Goal: Information Seeking & Learning: Learn about a topic

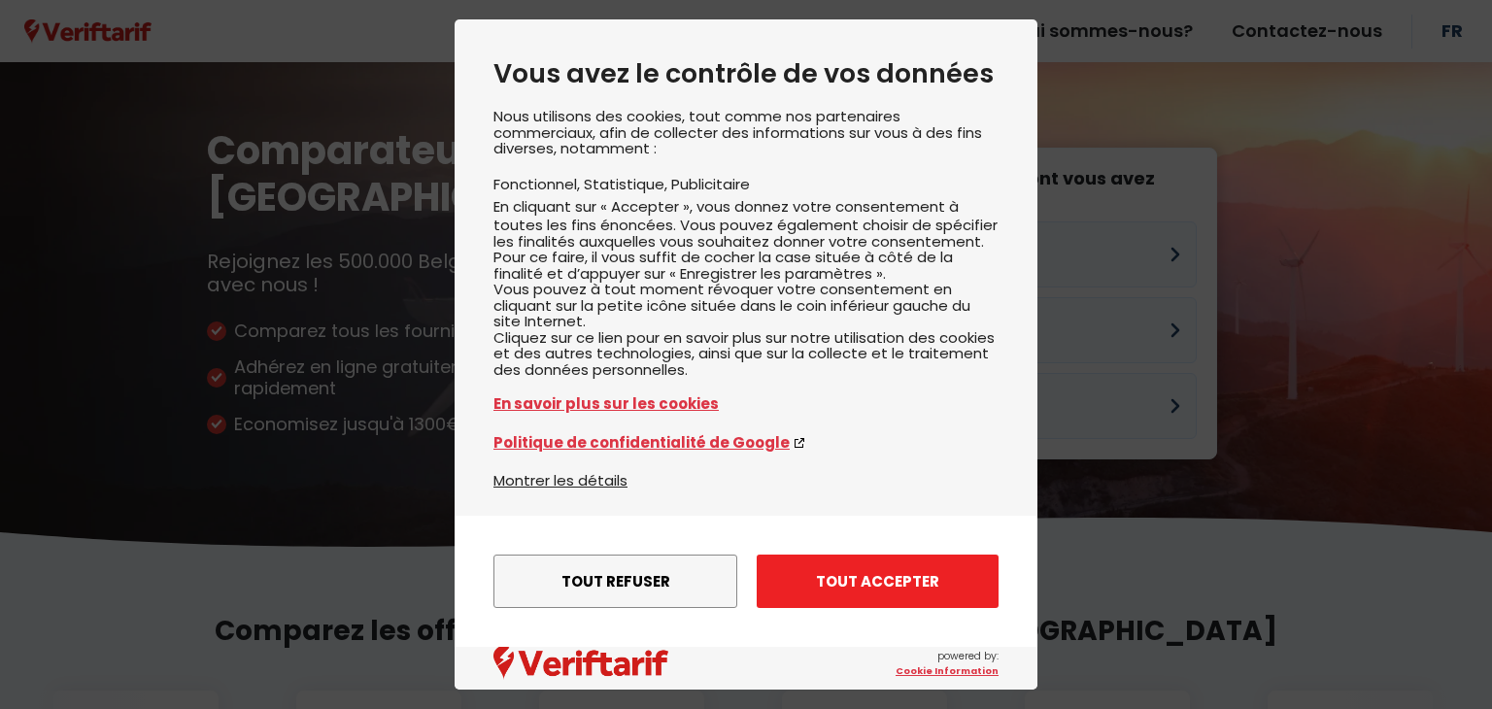
click at [887, 576] on button "Tout accepter" at bounding box center [878, 581] width 242 height 53
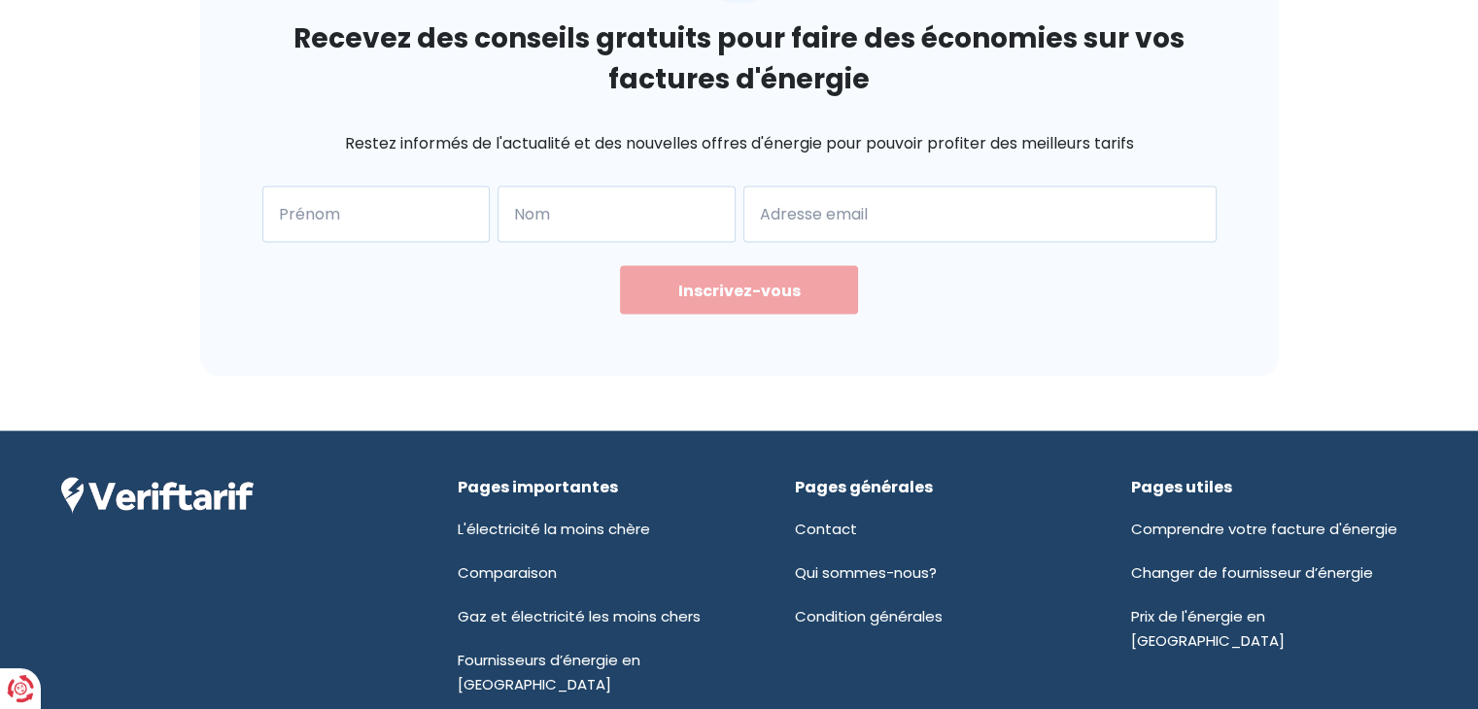
scroll to position [4018, 0]
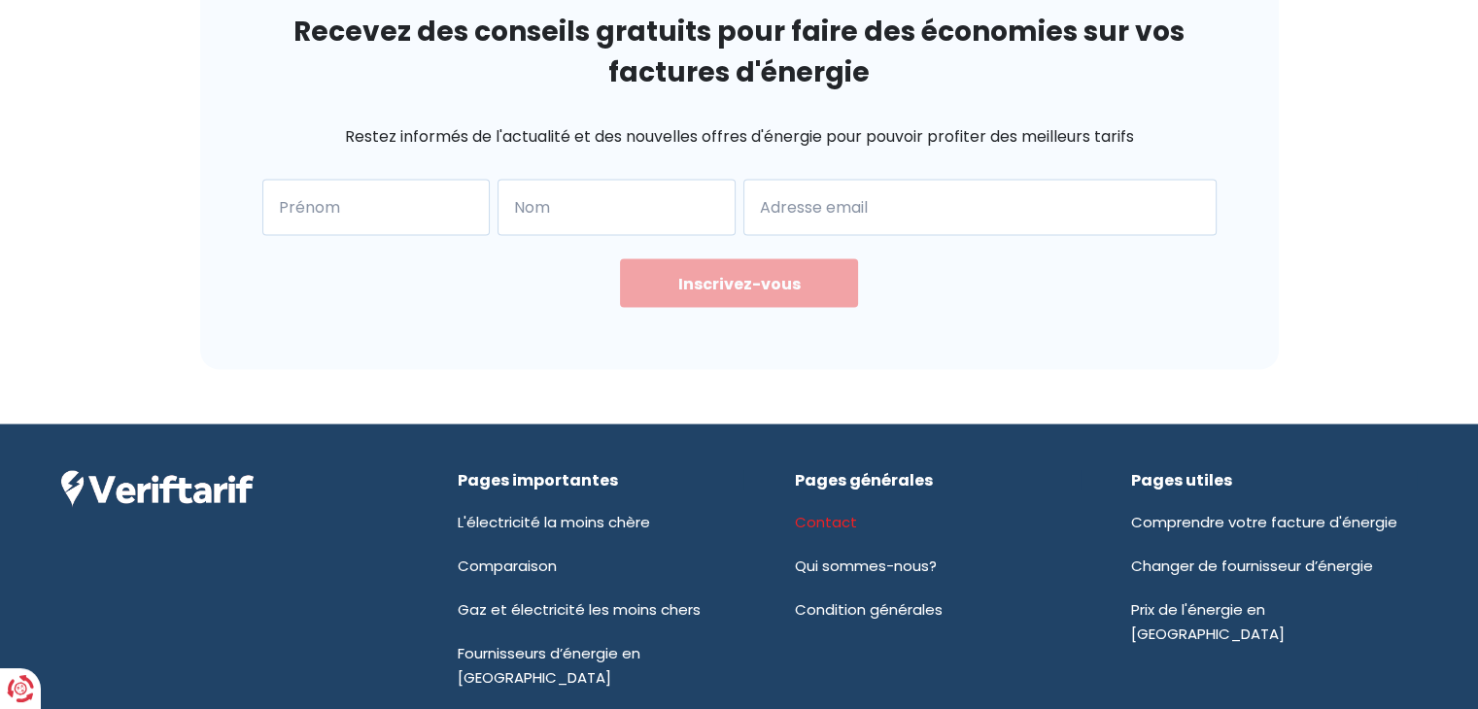
click at [824, 512] on link "Contact" at bounding box center [825, 522] width 62 height 20
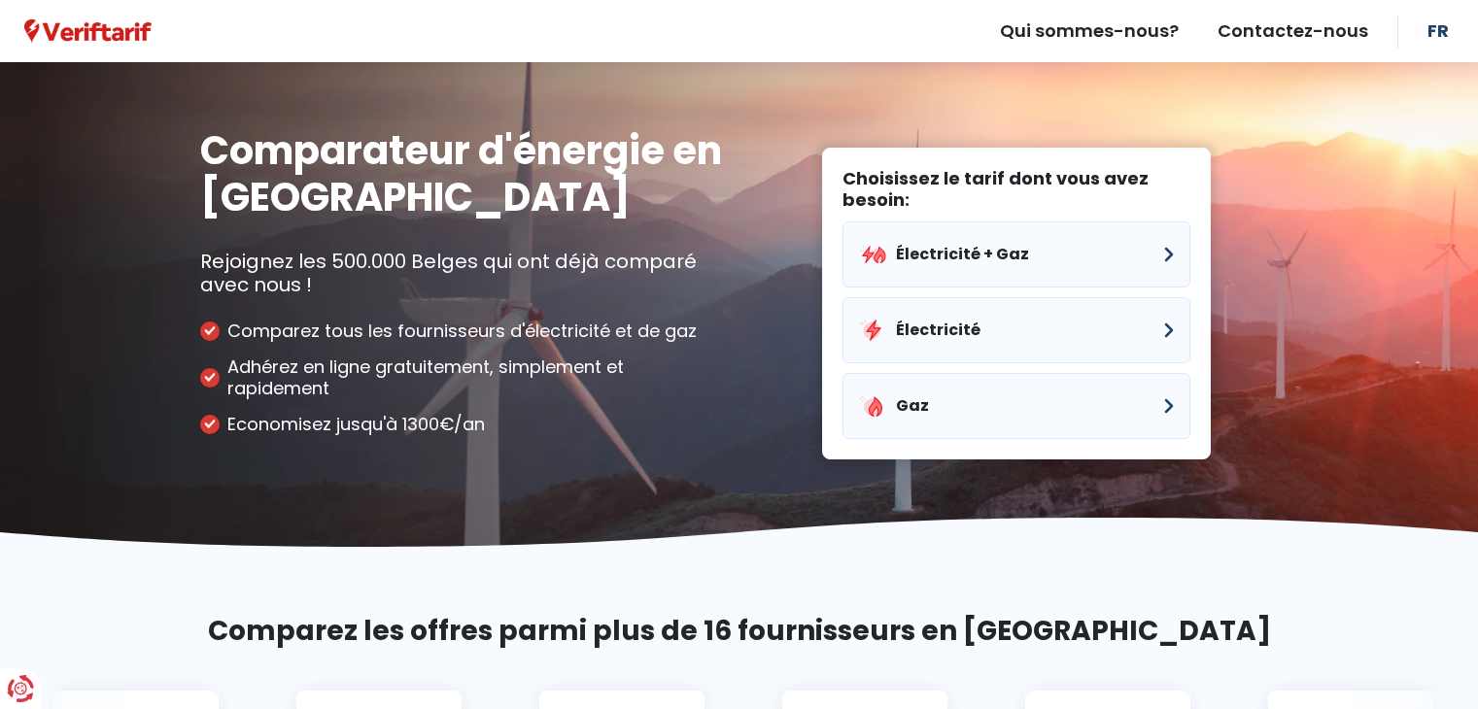
scroll to position [3995, 0]
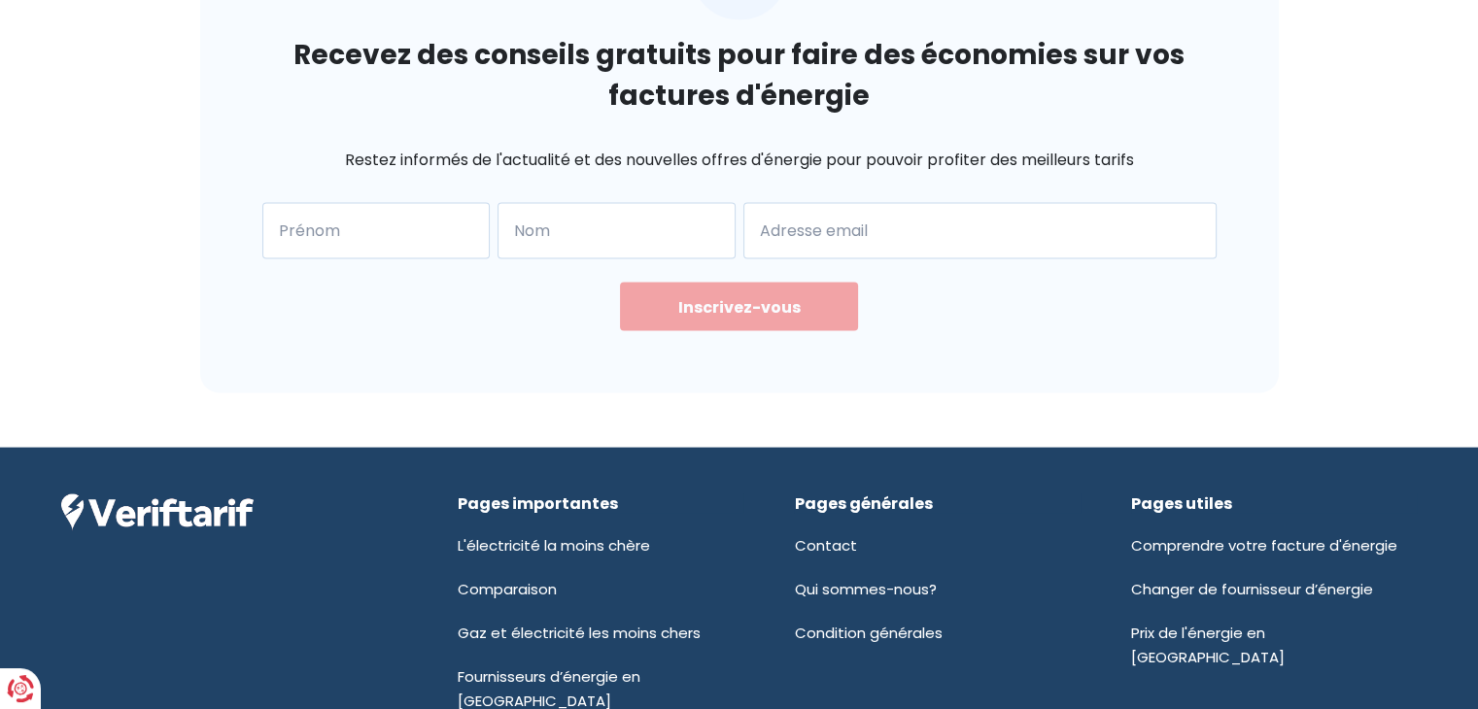
click at [1237, 338] on div "Recevez des conseils gratuits pour faire des économies sur vos factures d'énerg…" at bounding box center [739, 127] width 1078 height 532
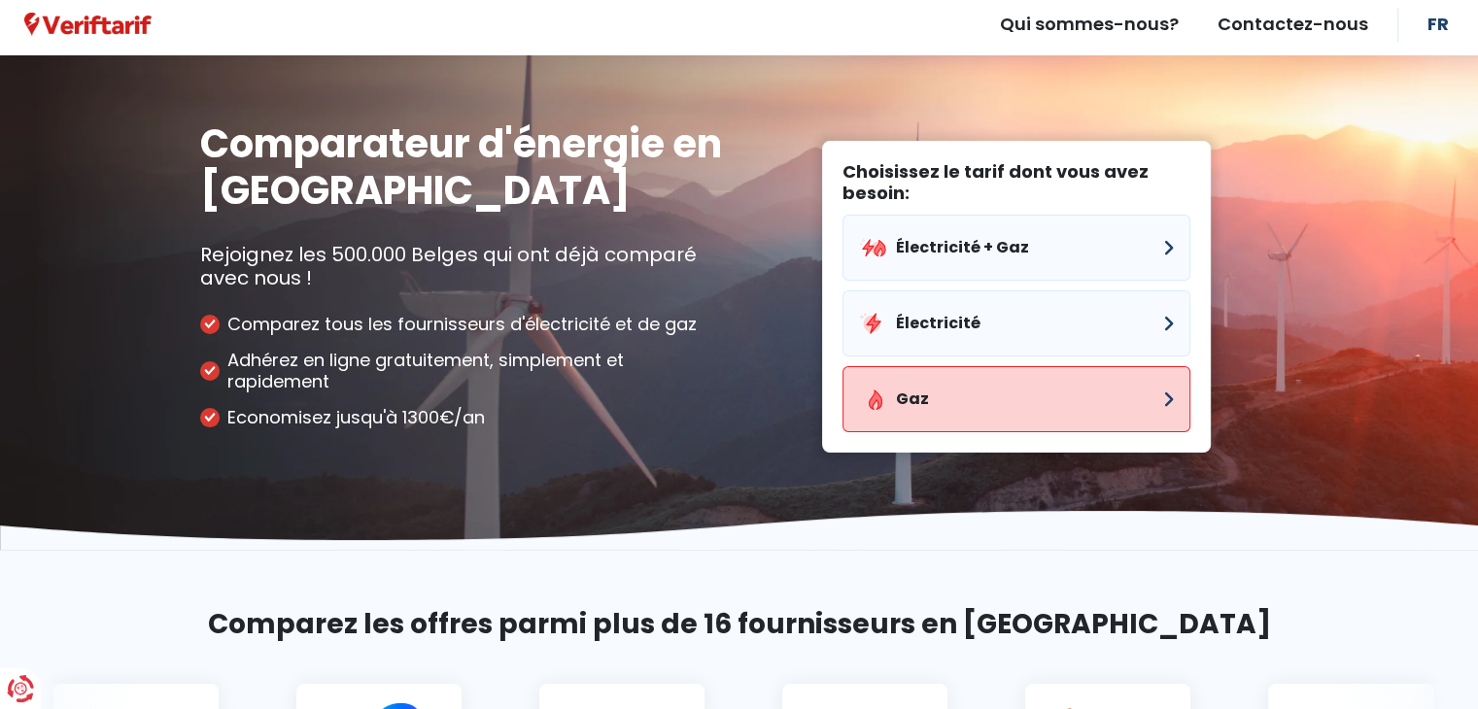
scroll to position [0, 0]
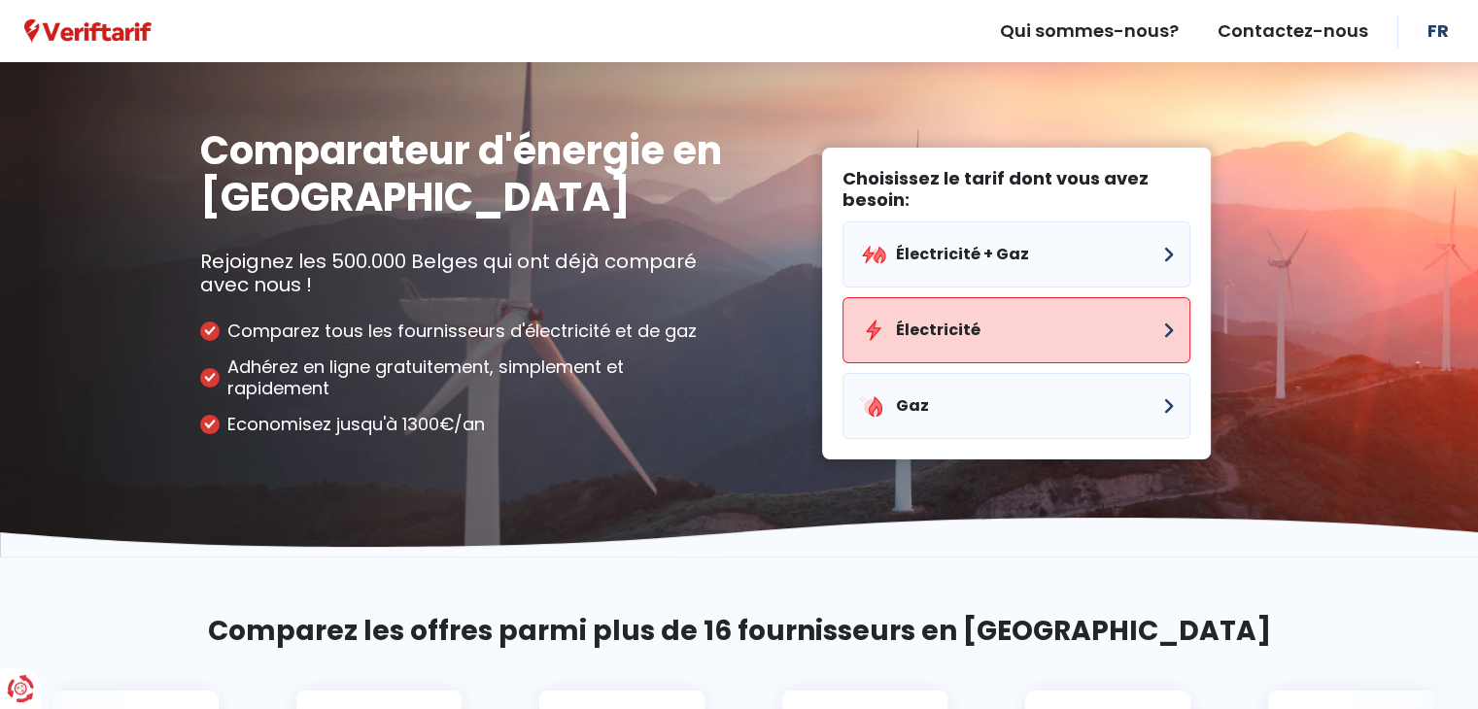
click at [978, 333] on button "Électricité" at bounding box center [1016, 330] width 348 height 66
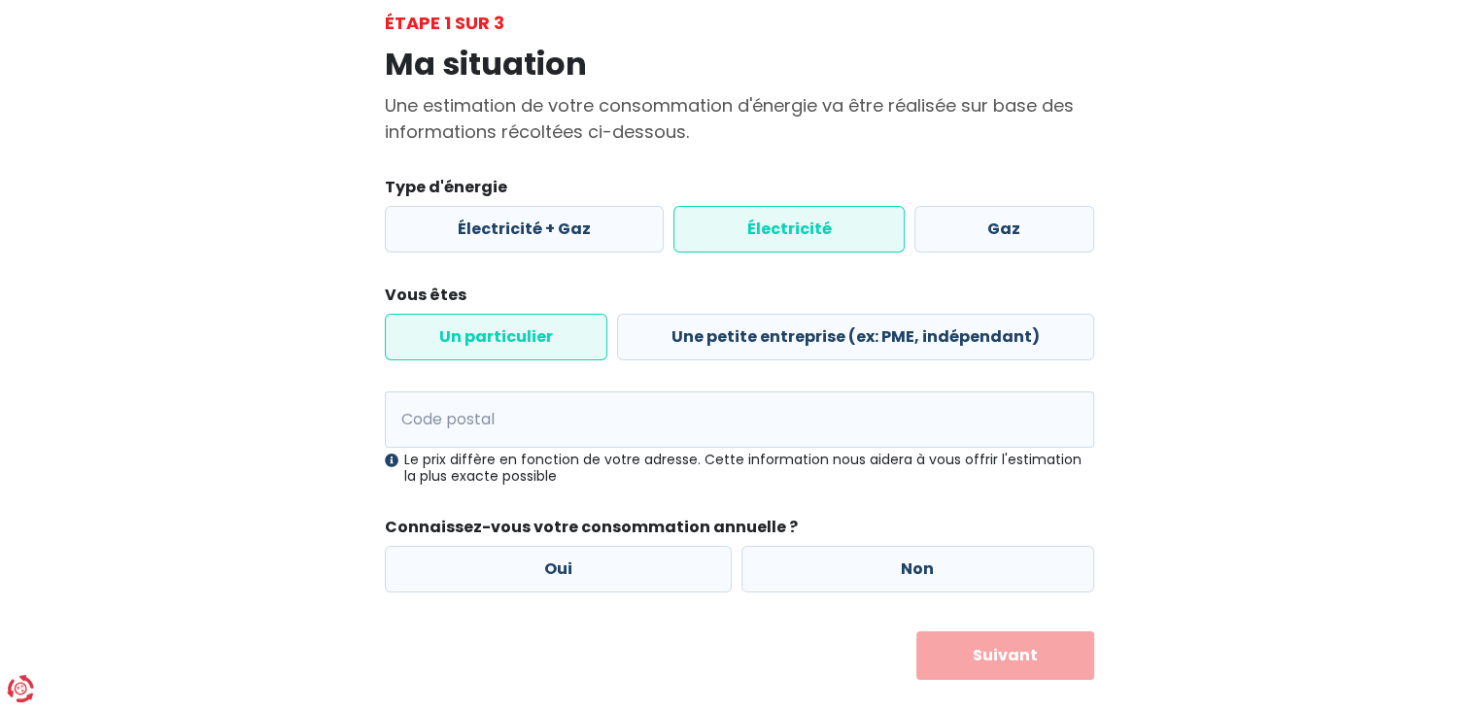
scroll to position [148, 0]
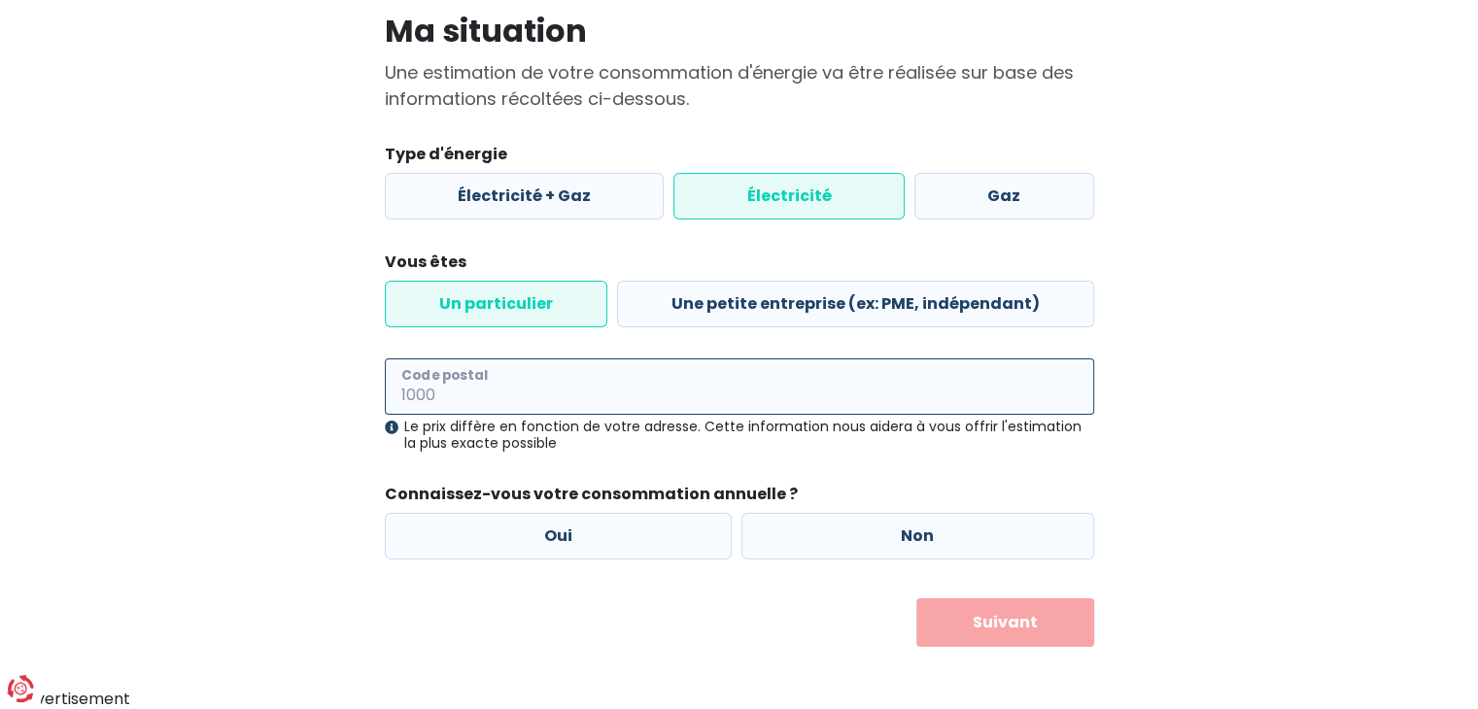
click at [678, 398] on input "Code postal" at bounding box center [739, 386] width 709 height 56
type input "4920"
